Goal: Task Accomplishment & Management: Manage account settings

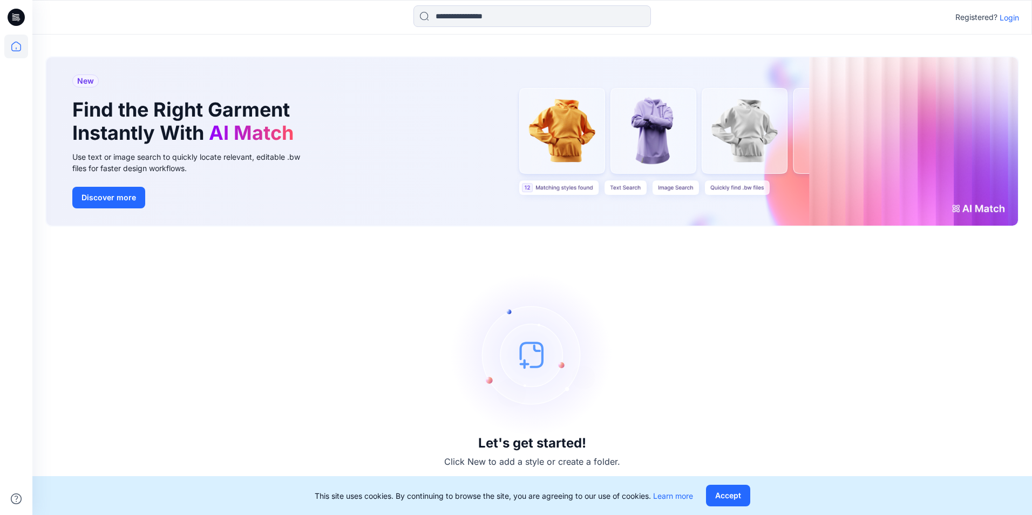
click at [1014, 21] on p "Login" at bounding box center [1008, 17] width 19 height 11
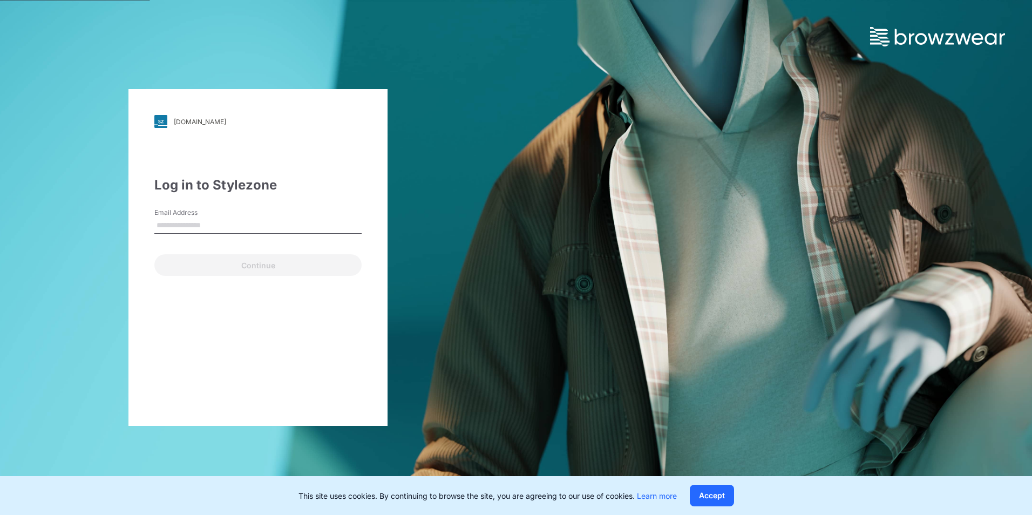
click at [255, 226] on input "Email Address" at bounding box center [257, 225] width 207 height 16
type input "**********"
drag, startPoint x: 265, startPoint y: 224, endPoint x: 104, endPoint y: 227, distance: 161.3
click at [104, 227] on div "**********" at bounding box center [258, 257] width 516 height 515
click at [238, 231] on input "Email Address" at bounding box center [257, 225] width 207 height 16
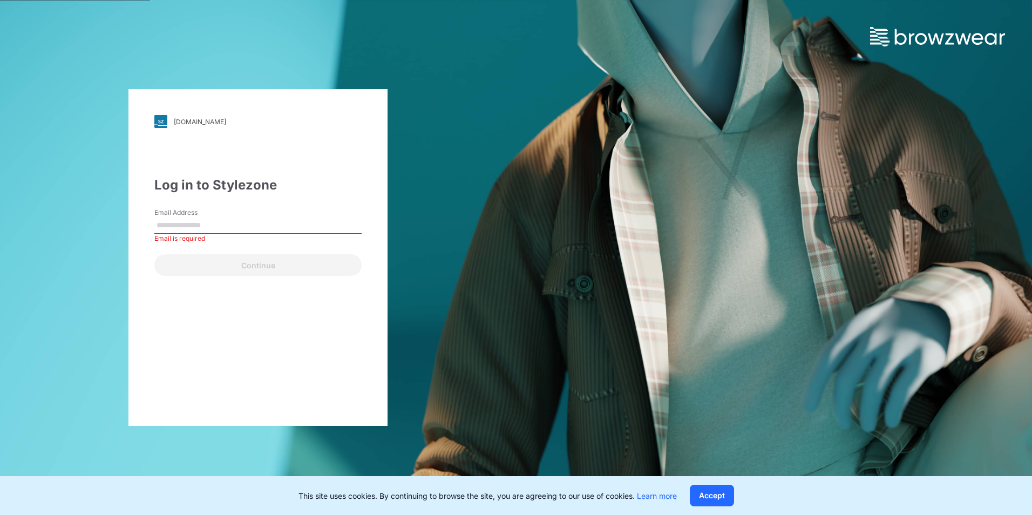
click at [357, 177] on div "Log in to Stylezone" at bounding box center [257, 184] width 207 height 19
click at [218, 222] on input "Email Address" at bounding box center [257, 225] width 207 height 16
click at [299, 203] on div "Log in to Stylezone Email Address Email is required Continue" at bounding box center [257, 225] width 207 height 100
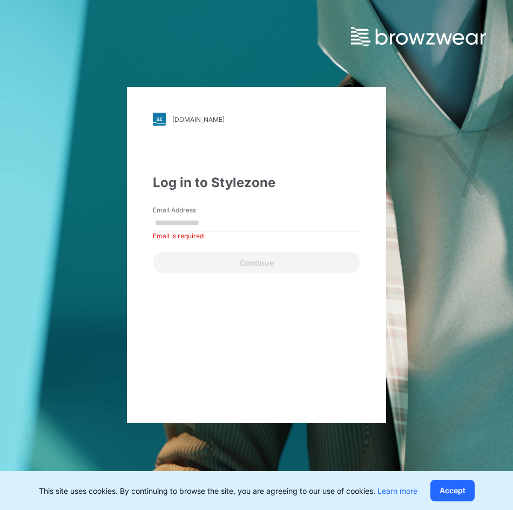
click at [254, 225] on input "Email Address" at bounding box center [256, 223] width 207 height 16
type input "**********"
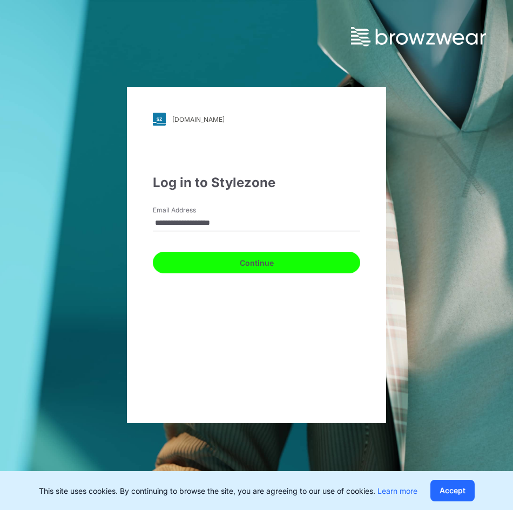
click at [226, 263] on button "Continue" at bounding box center [256, 263] width 207 height 22
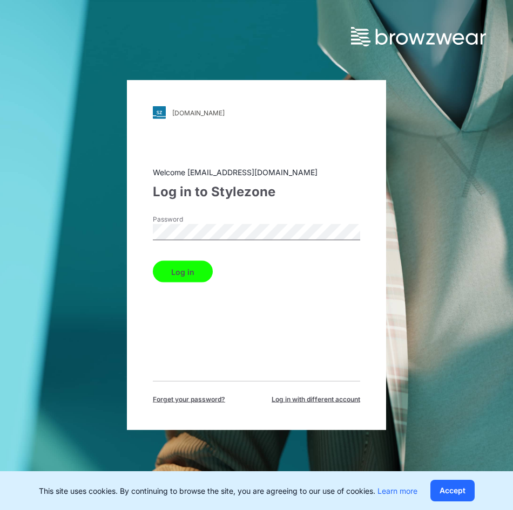
click at [180, 279] on button "Log in" at bounding box center [183, 272] width 60 height 22
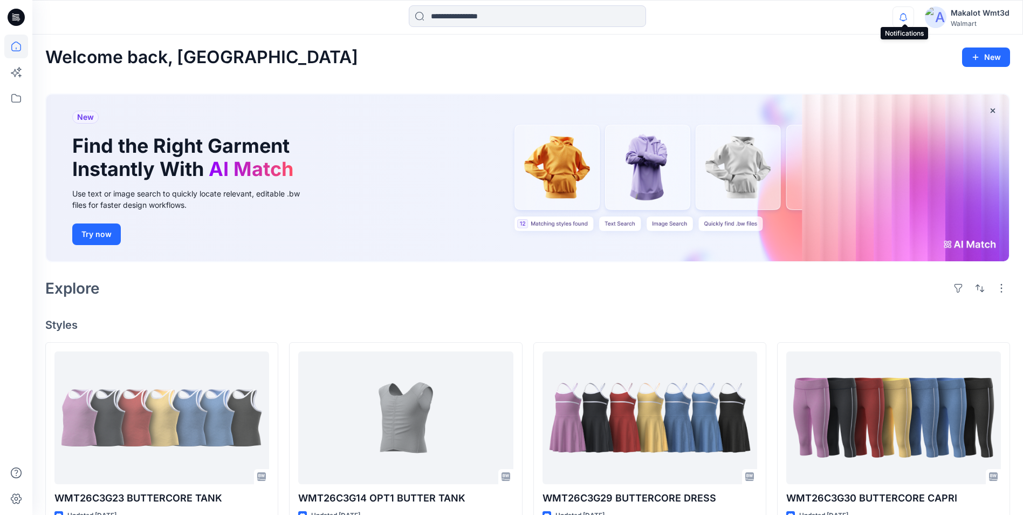
click at [903, 12] on icon "button" at bounding box center [903, 17] width 21 height 22
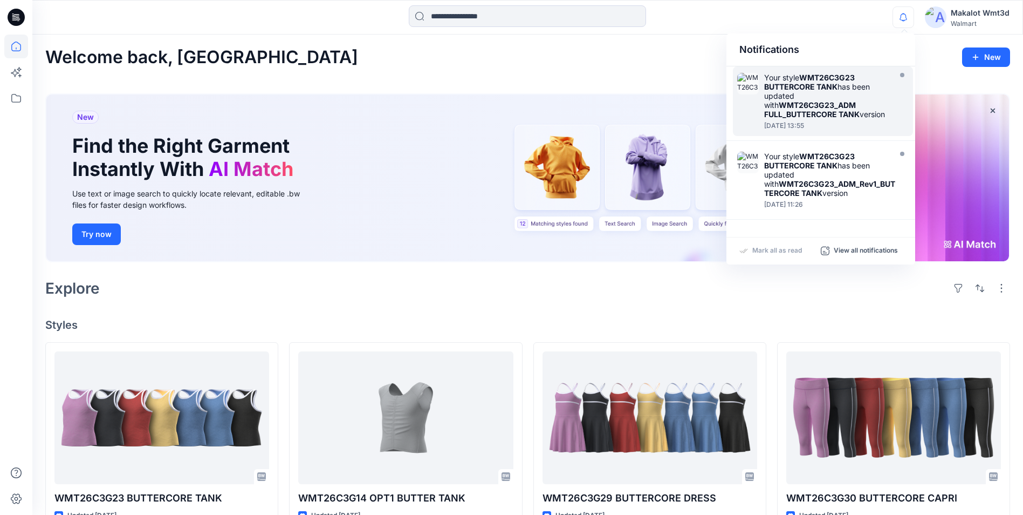
click at [832, 75] on strong "WMT26C3G23 BUTTERCORE TANK" at bounding box center [809, 82] width 91 height 18
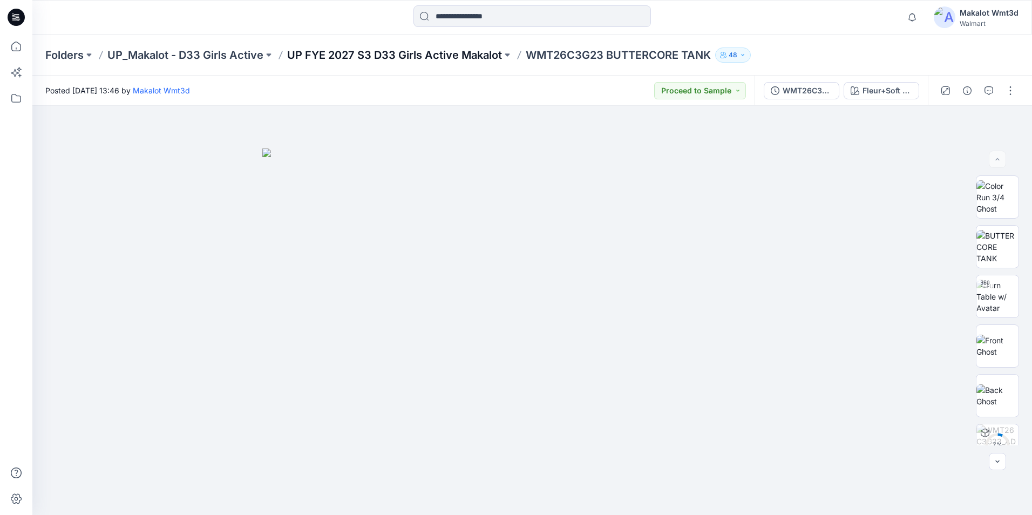
click at [475, 53] on p "UP FYE 2027 S3 D33 Girls Active Makalot" at bounding box center [394, 54] width 215 height 15
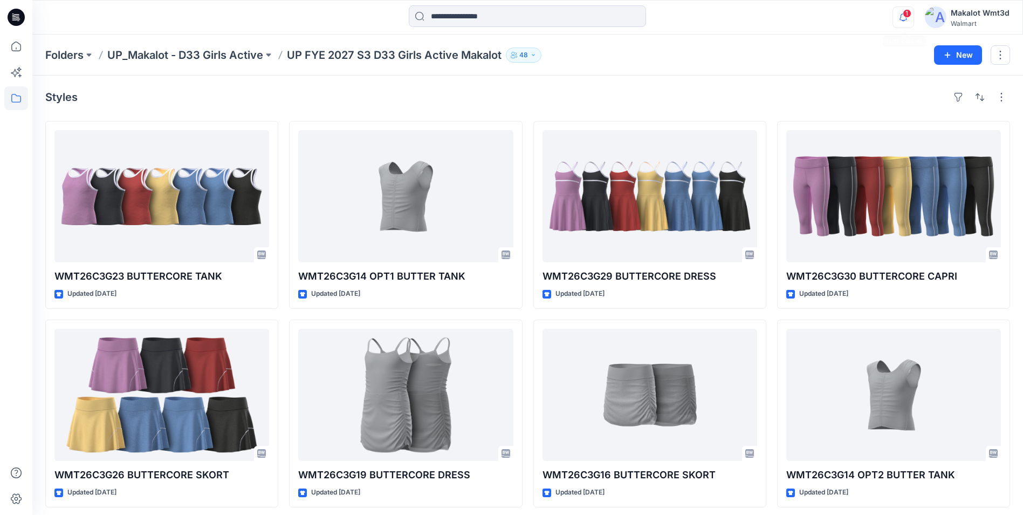
click at [907, 18] on icon "button" at bounding box center [903, 17] width 21 height 22
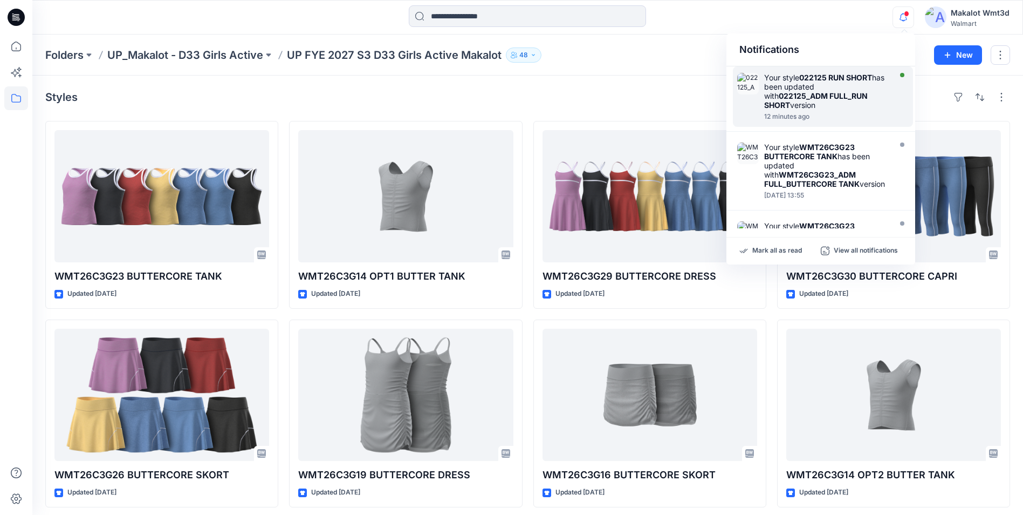
click at [864, 113] on div "12 minutes ago" at bounding box center [826, 117] width 124 height 8
